Goal: Information Seeking & Learning: Learn about a topic

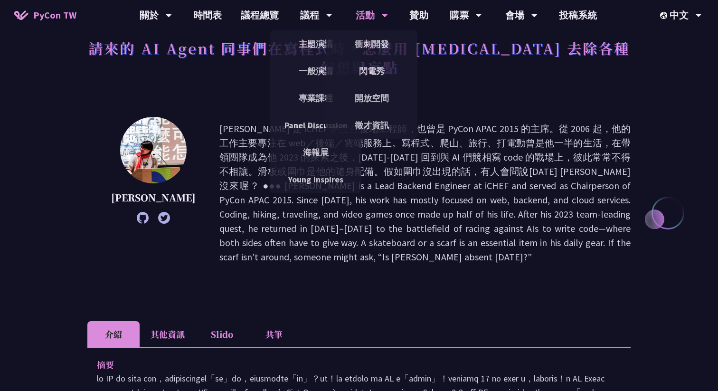
scroll to position [62, 0]
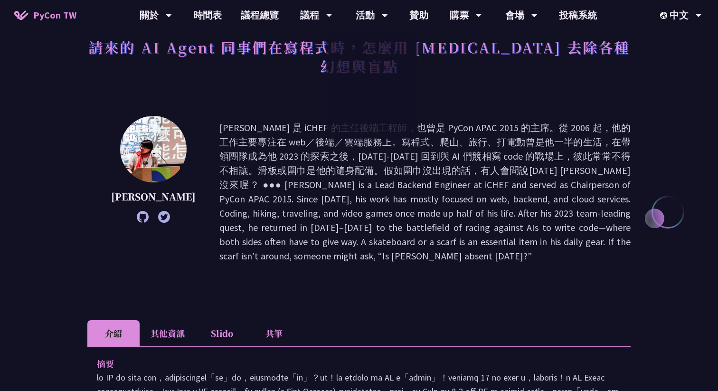
click at [496, 219] on p at bounding box center [425, 192] width 411 height 143
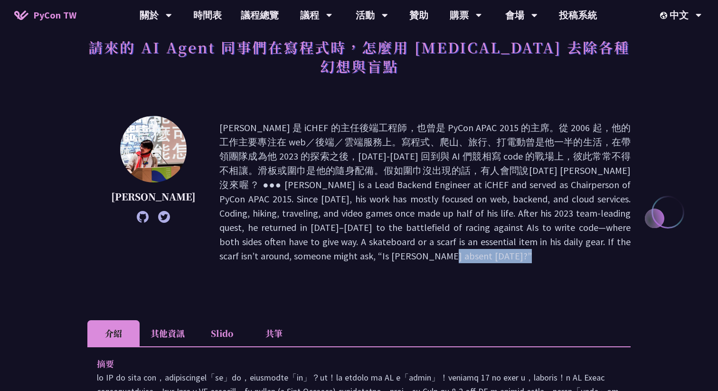
click at [496, 219] on p at bounding box center [425, 192] width 411 height 143
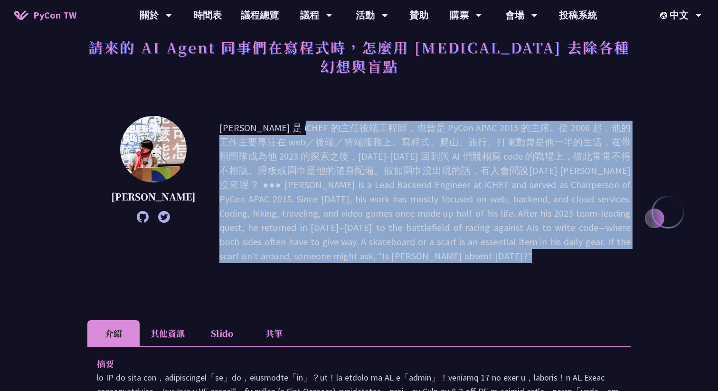
click at [496, 219] on p at bounding box center [425, 192] width 411 height 143
click at [496, 208] on p at bounding box center [425, 192] width 411 height 143
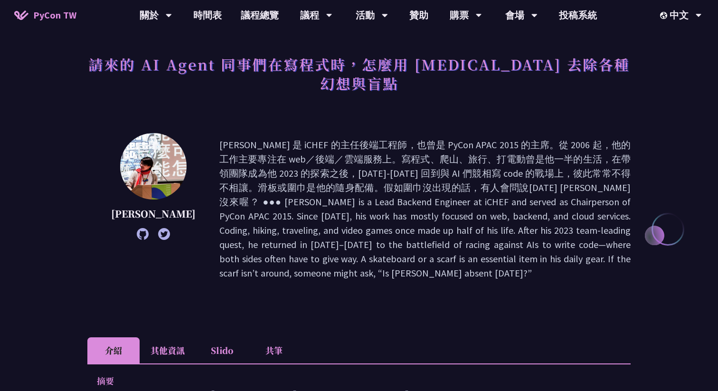
scroll to position [42, 0]
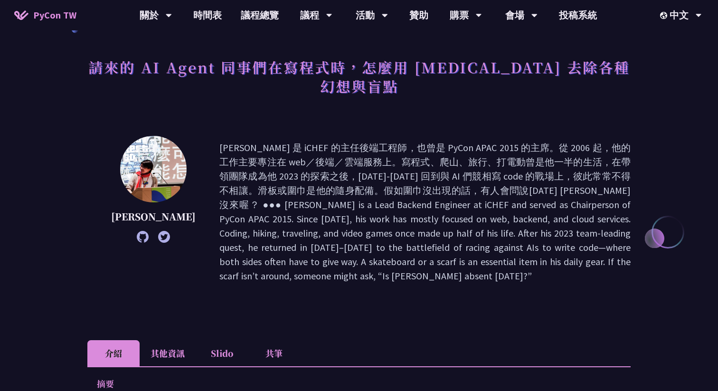
click at [496, 207] on p at bounding box center [425, 212] width 411 height 143
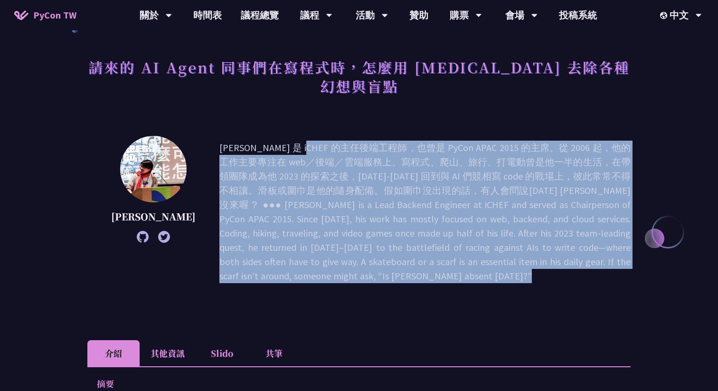
click at [496, 207] on p at bounding box center [425, 212] width 411 height 143
click at [509, 218] on p at bounding box center [425, 212] width 411 height 143
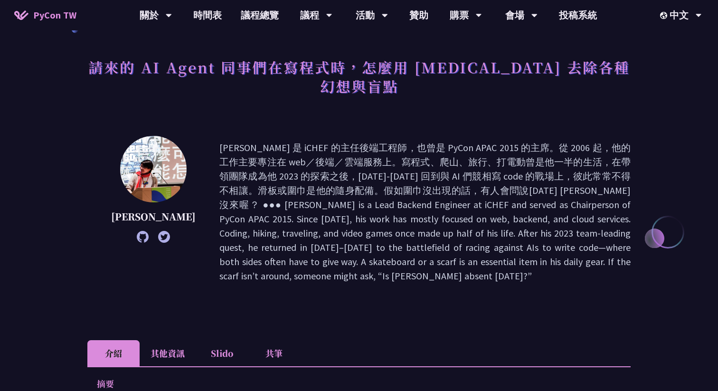
click at [509, 218] on p at bounding box center [425, 212] width 411 height 143
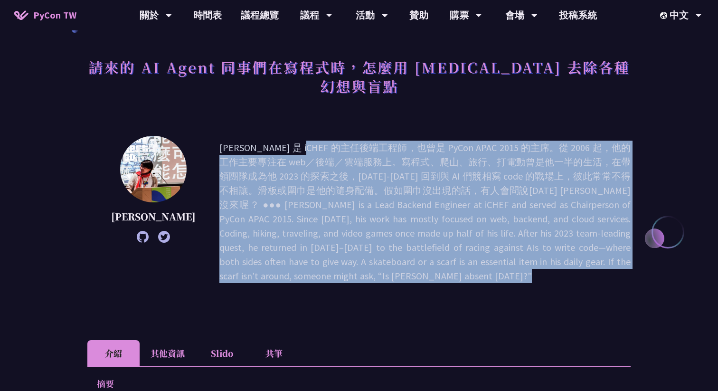
click at [509, 218] on p at bounding box center [425, 212] width 411 height 143
click at [509, 225] on p at bounding box center [425, 212] width 411 height 143
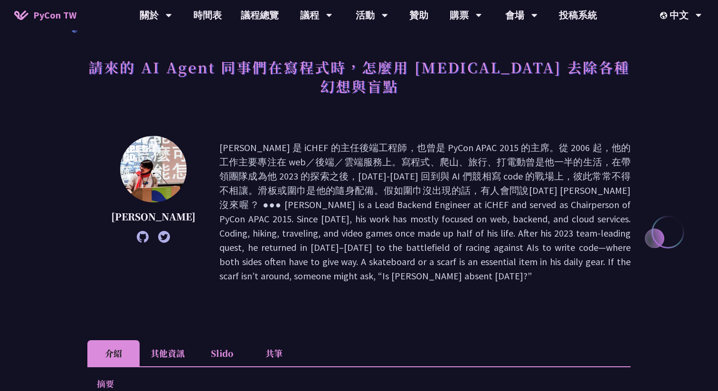
click at [348, 157] on p at bounding box center [425, 212] width 411 height 143
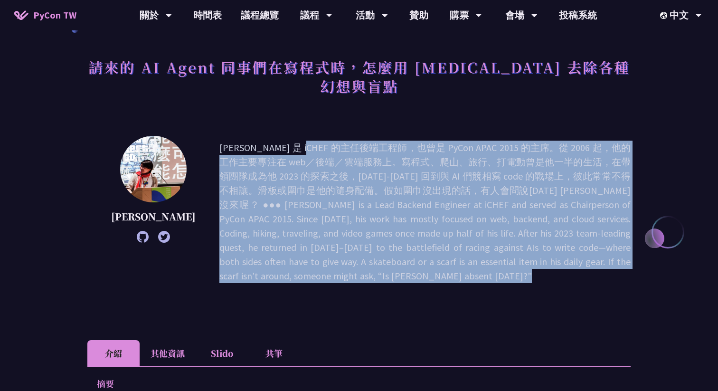
click at [348, 157] on p at bounding box center [425, 212] width 411 height 143
click at [384, 163] on p at bounding box center [425, 212] width 411 height 143
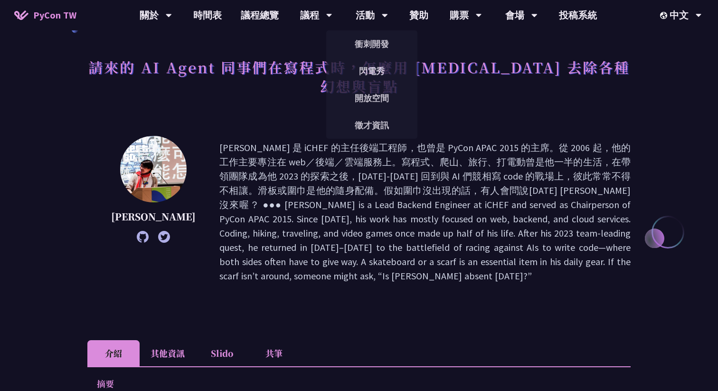
click at [486, 200] on p at bounding box center [425, 212] width 411 height 143
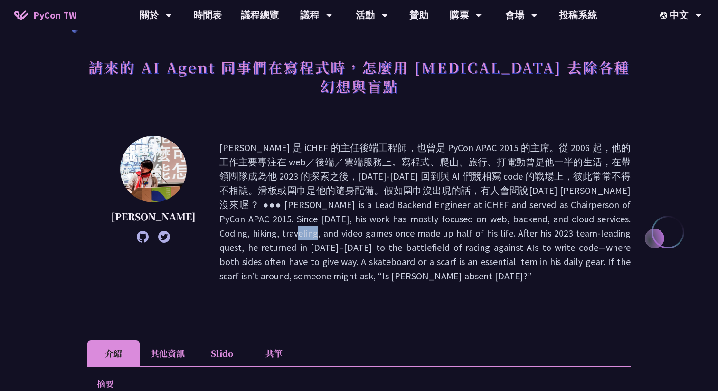
click at [486, 200] on p at bounding box center [425, 212] width 411 height 143
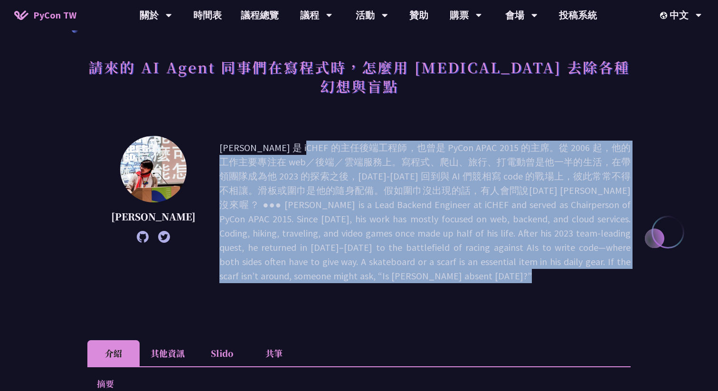
click at [486, 200] on p at bounding box center [425, 212] width 411 height 143
click at [499, 226] on p at bounding box center [425, 212] width 411 height 143
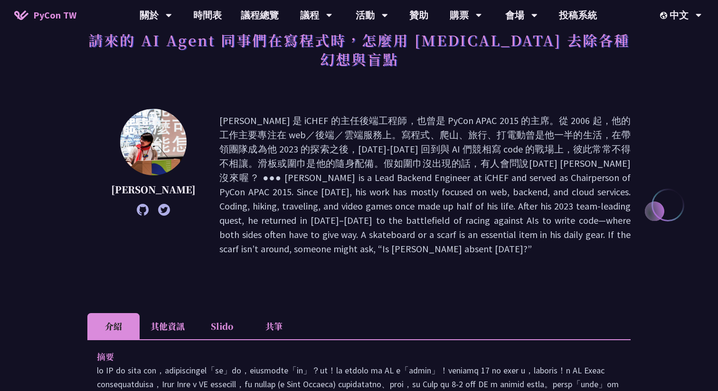
scroll to position [70, 0]
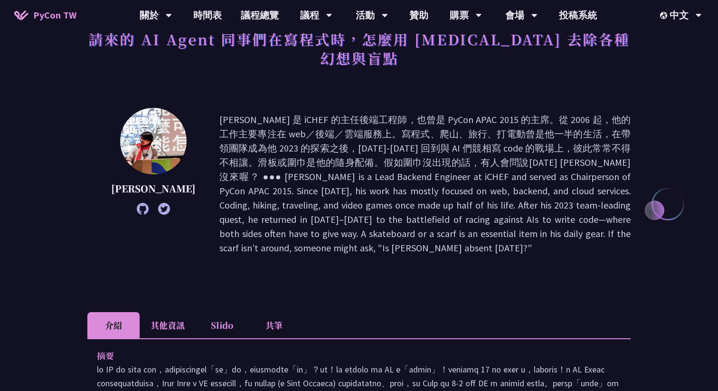
click at [414, 130] on p at bounding box center [425, 184] width 411 height 143
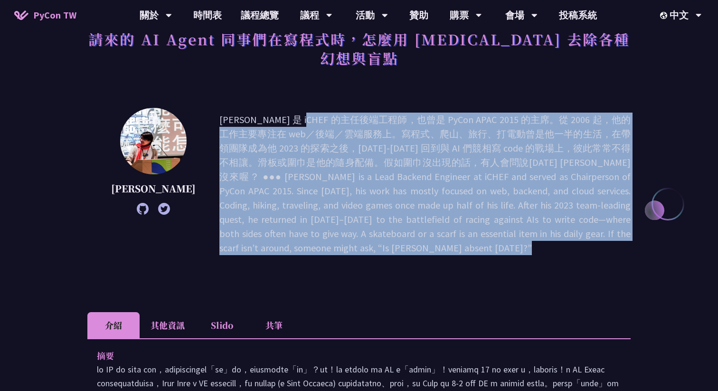
click at [414, 130] on p at bounding box center [425, 184] width 411 height 143
click at [417, 144] on p at bounding box center [425, 184] width 411 height 143
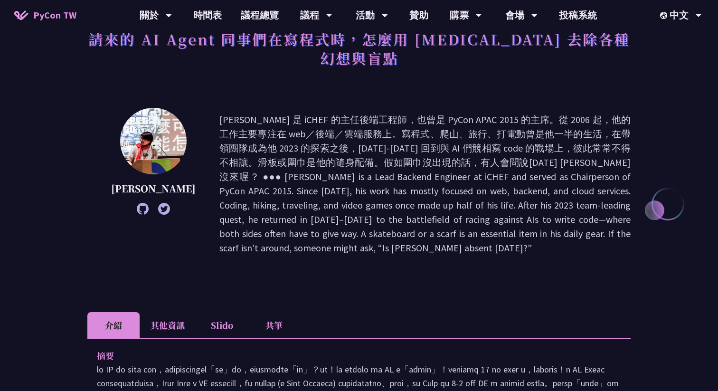
scroll to position [277, 0]
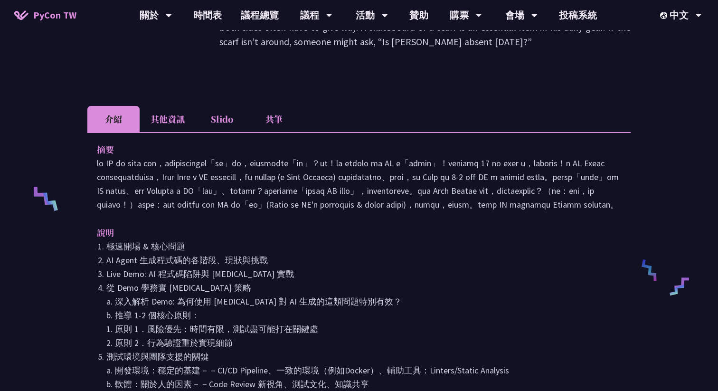
click at [418, 172] on p at bounding box center [359, 183] width 525 height 55
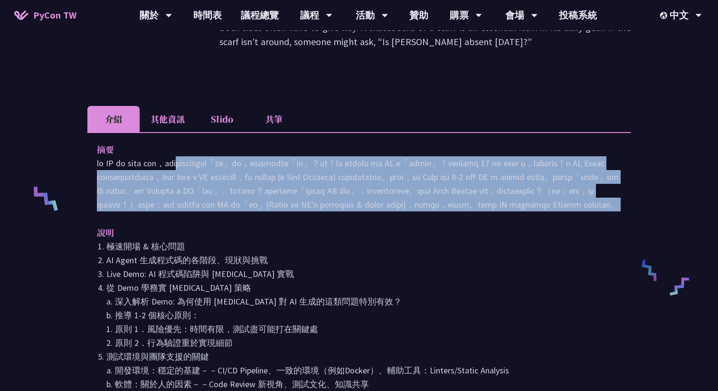
click at [418, 172] on p at bounding box center [359, 183] width 525 height 55
click at [424, 183] on p at bounding box center [359, 183] width 525 height 55
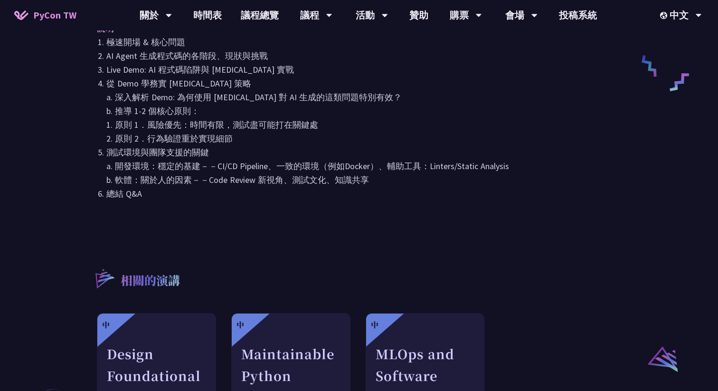
scroll to position [407, 0]
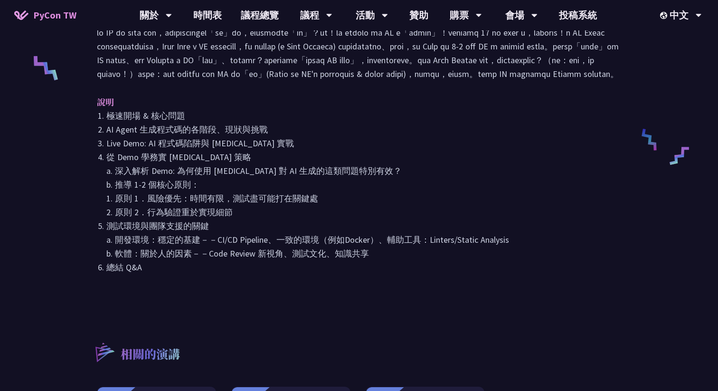
click at [424, 183] on li "從 Demo 學務實 [MEDICAL_DATA] 策略 a. 深入解析 Demo: 為何使用 [MEDICAL_DATA] 對 AI 生成的這類問題特別有效…" at bounding box center [363, 184] width 515 height 69
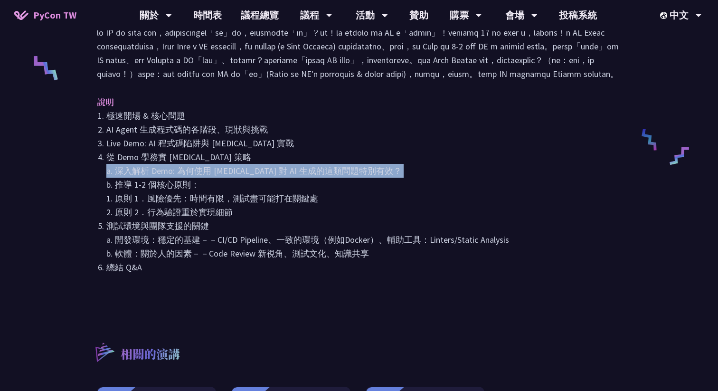
click at [424, 183] on li "從 Demo 學務實 [MEDICAL_DATA] 策略 a. 深入解析 Demo: 為何使用 [MEDICAL_DATA] 對 AI 生成的這類問題特別有效…" at bounding box center [363, 184] width 515 height 69
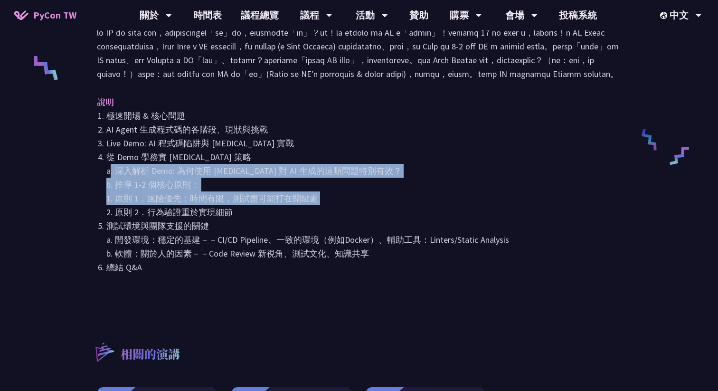
drag, startPoint x: 424, startPoint y: 183, endPoint x: 429, endPoint y: 212, distance: 29.0
click at [429, 212] on li "從 Demo 學務實 [MEDICAL_DATA] 策略 a. 深入解析 Demo: 為何使用 [MEDICAL_DATA] 對 AI 生成的這類問題特別有效…" at bounding box center [363, 184] width 515 height 69
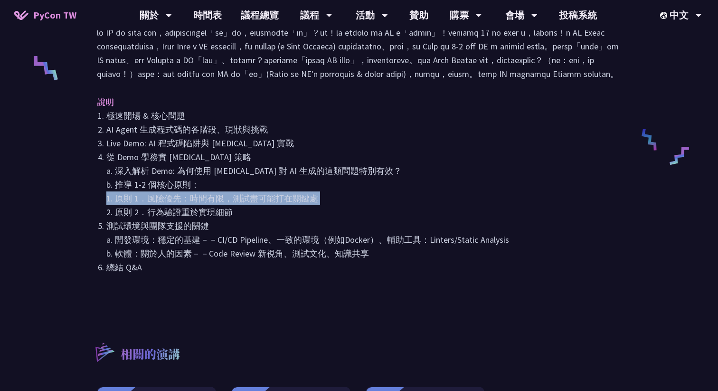
click at [429, 212] on li "從 Demo 學務實 [MEDICAL_DATA] 策略 a. 深入解析 Demo: 為何使用 [MEDICAL_DATA] 對 AI 生成的這類問題特別有效…" at bounding box center [363, 184] width 515 height 69
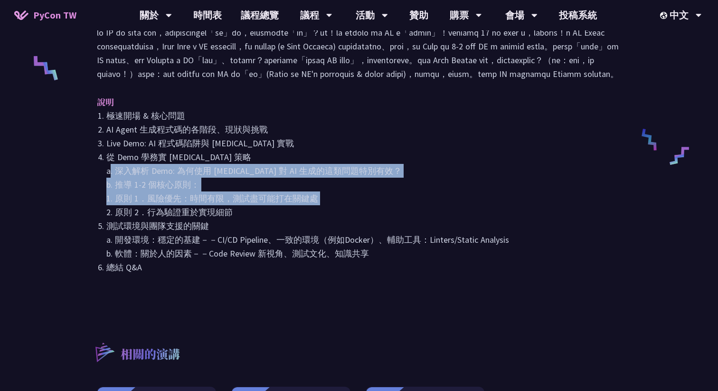
drag, startPoint x: 429, startPoint y: 212, endPoint x: 421, endPoint y: 178, distance: 34.6
click at [421, 178] on li "從 Demo 學務實 [MEDICAL_DATA] 策略 a. 深入解析 Demo: 為何使用 [MEDICAL_DATA] 對 AI 生成的這類問題特別有效…" at bounding box center [363, 184] width 515 height 69
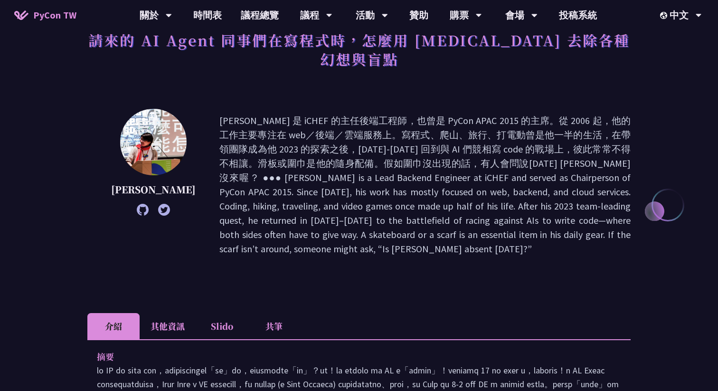
scroll to position [5, 0]
